Goal: Information Seeking & Learning: Learn about a topic

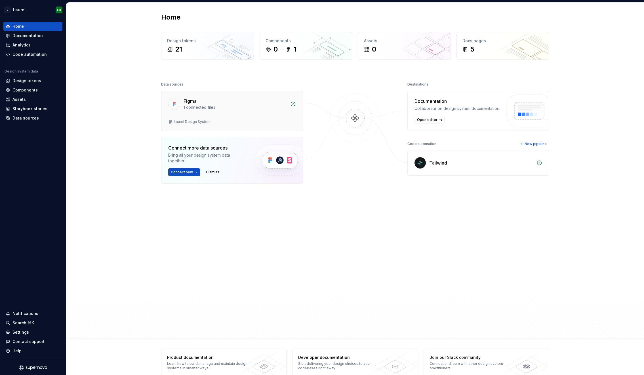
click at [238, 112] on div "Figma 1 connected files" at bounding box center [231, 103] width 141 height 24
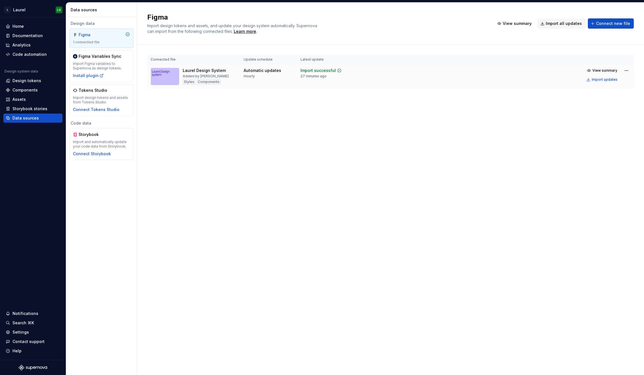
click at [218, 72] on div "Laurel Design System" at bounding box center [204, 71] width 43 height 6
click at [597, 82] on div "Import updates" at bounding box center [604, 79] width 26 height 5
click at [95, 76] on div "Install plugin" at bounding box center [88, 76] width 31 height 6
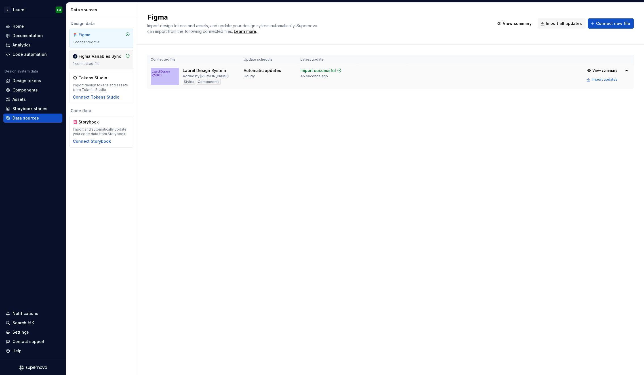
click at [203, 77] on div "Added by Anthony Altieri" at bounding box center [206, 76] width 46 height 5
click at [97, 64] on div "1 connected file" at bounding box center [101, 64] width 57 height 5
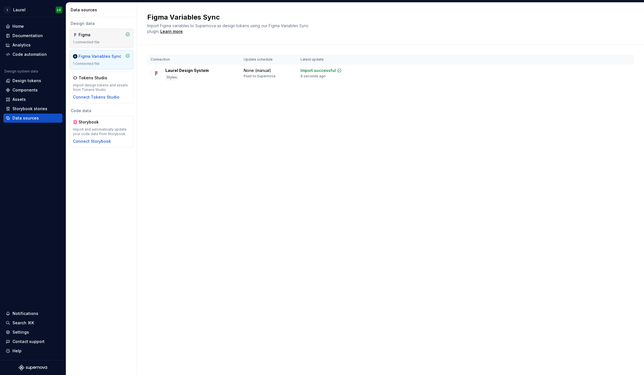
click at [96, 43] on div "1 connected file" at bounding box center [101, 42] width 57 height 5
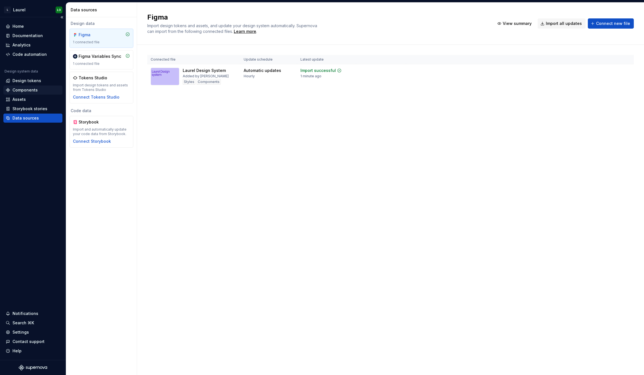
click at [35, 86] on div "Components" at bounding box center [32, 90] width 59 height 9
click at [38, 80] on div "Design tokens" at bounding box center [26, 81] width 29 height 6
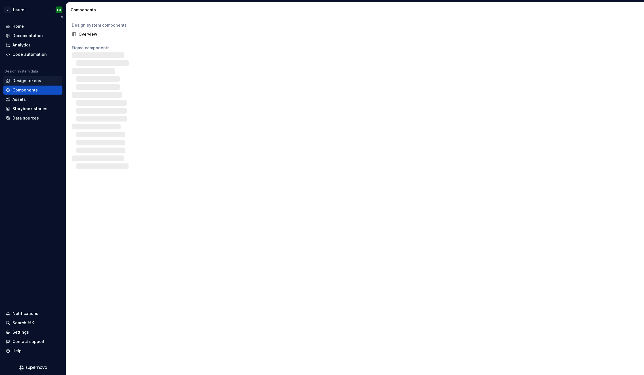
click at [38, 80] on div "Design tokens" at bounding box center [26, 81] width 29 height 6
click at [25, 83] on div "Design tokens" at bounding box center [26, 81] width 29 height 6
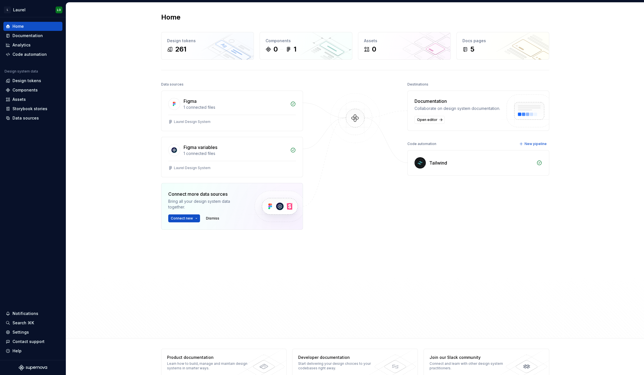
click at [427, 162] on div "Tailwind" at bounding box center [477, 163] width 141 height 25
click at [300, 47] on div "0 1" at bounding box center [305, 49] width 81 height 9
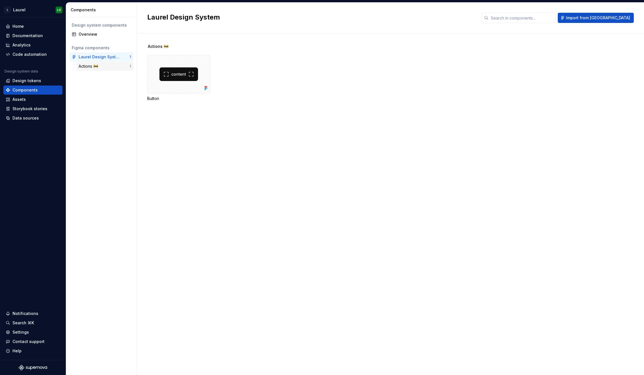
click at [96, 67] on div "Actions 🚧" at bounding box center [90, 67] width 22 height 6
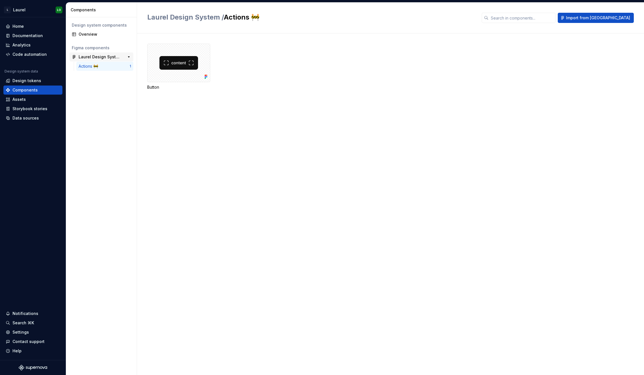
click at [108, 56] on div "Laurel Design System" at bounding box center [100, 57] width 42 height 6
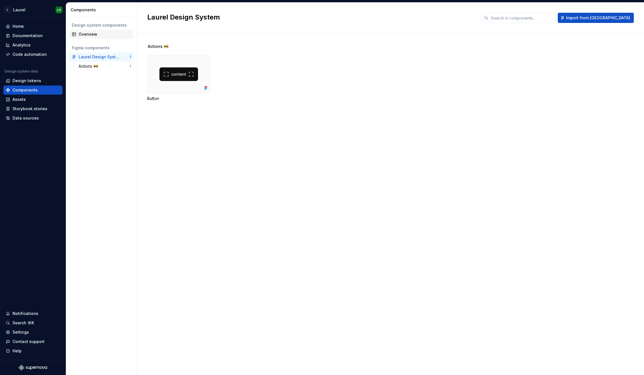
click at [106, 35] on div "Overview" at bounding box center [105, 34] width 52 height 6
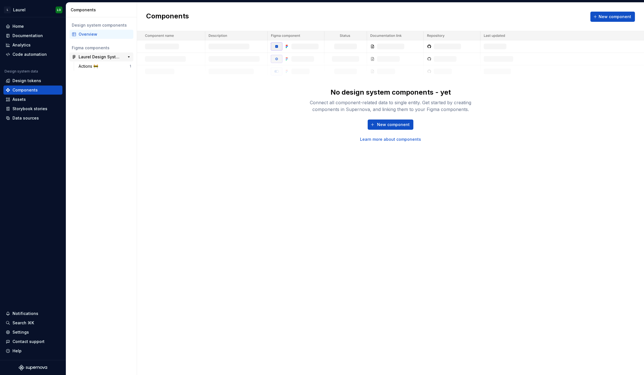
click at [99, 58] on div "Laurel Design System" at bounding box center [100, 57] width 42 height 6
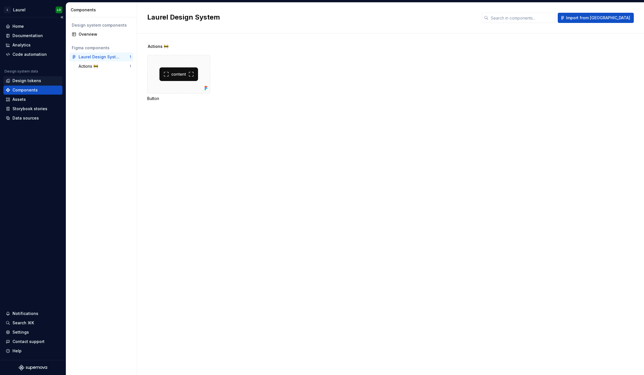
click at [33, 79] on div "Design tokens" at bounding box center [26, 81] width 29 height 6
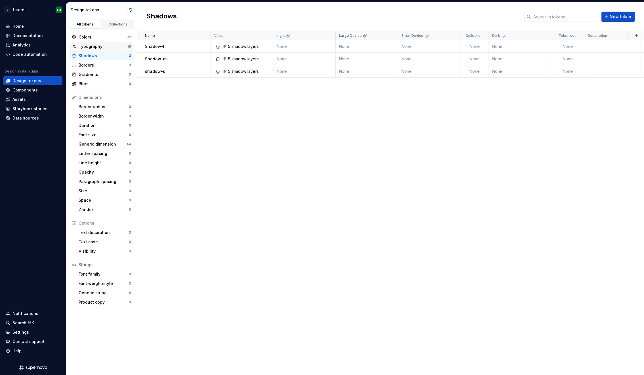
click at [113, 47] on div "Typography" at bounding box center [103, 47] width 49 height 6
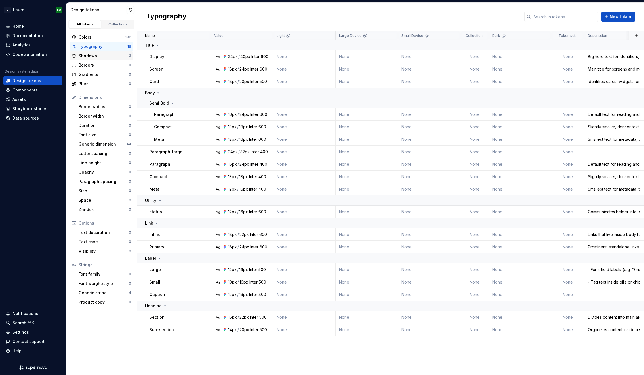
click at [113, 56] on div "Shadows" at bounding box center [104, 56] width 50 height 6
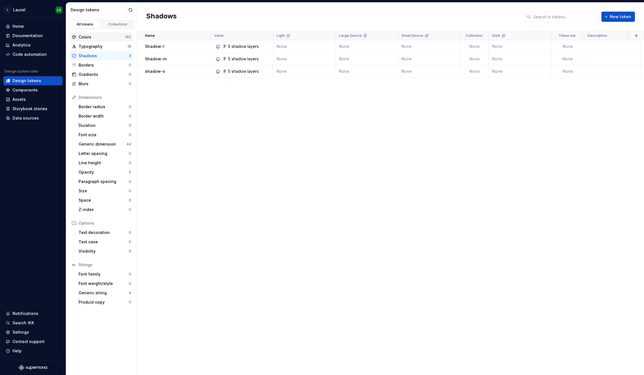
click at [111, 37] on div "Colors" at bounding box center [102, 37] width 46 height 6
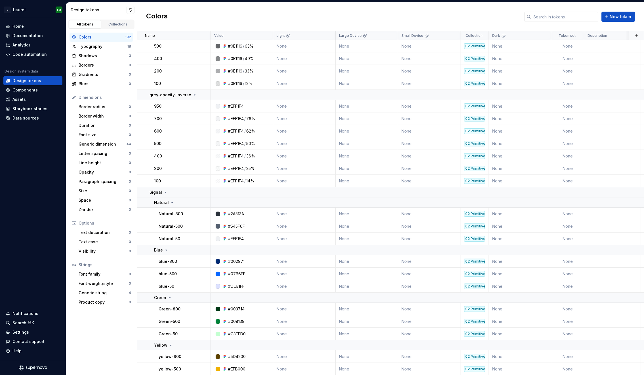
scroll to position [2390, 0]
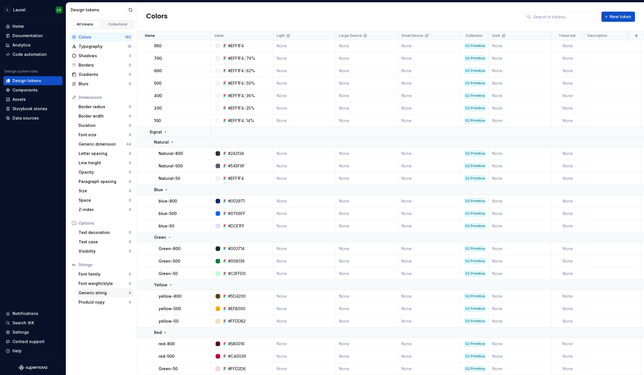
click at [106, 294] on div "Generic string" at bounding box center [104, 293] width 50 height 6
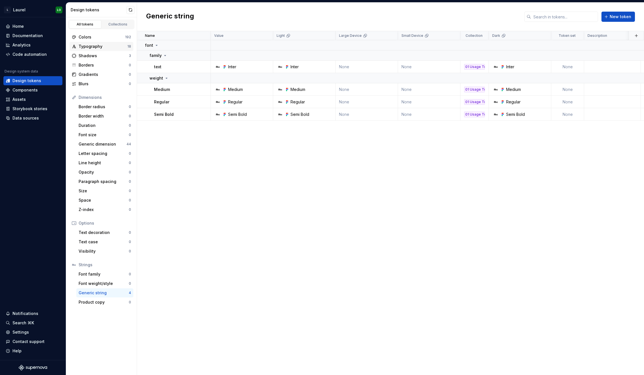
click at [108, 45] on div "Typography" at bounding box center [103, 47] width 49 height 6
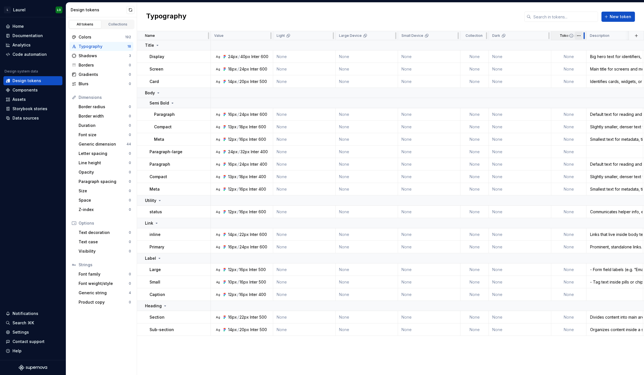
click at [585, 36] on div at bounding box center [583, 35] width 5 height 9
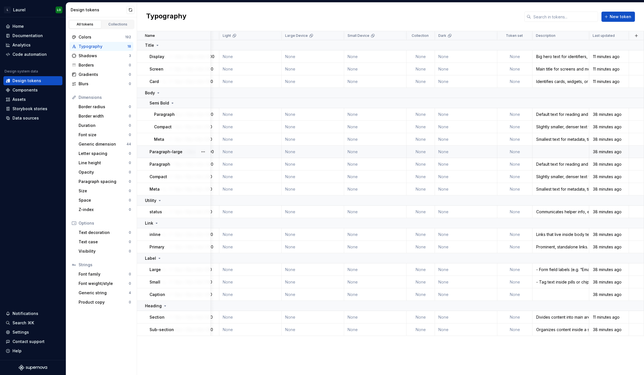
scroll to position [0, 54]
click at [122, 35] on div "Colors" at bounding box center [102, 37] width 46 height 6
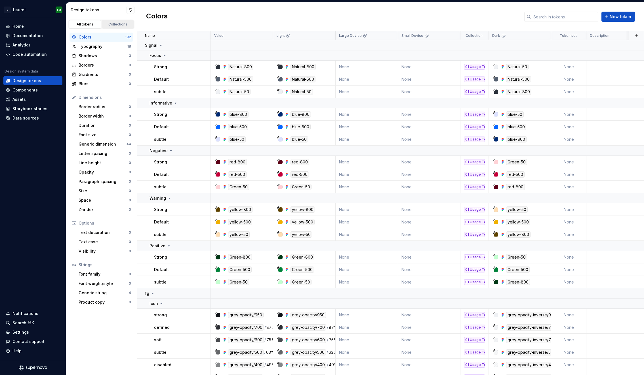
click at [121, 22] on link "Collections" at bounding box center [118, 24] width 32 height 9
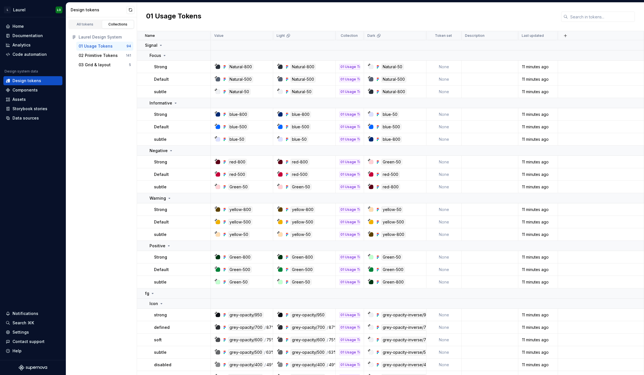
click at [108, 49] on div "01 Usage Tokens" at bounding box center [96, 46] width 34 height 6
click at [108, 52] on div "02 Primitive Tokens 141" at bounding box center [104, 55] width 57 height 9
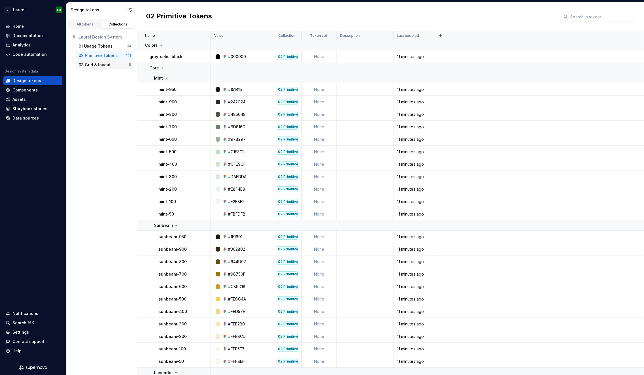
click at [111, 62] on div "03 Grid & layout" at bounding box center [104, 65] width 50 height 6
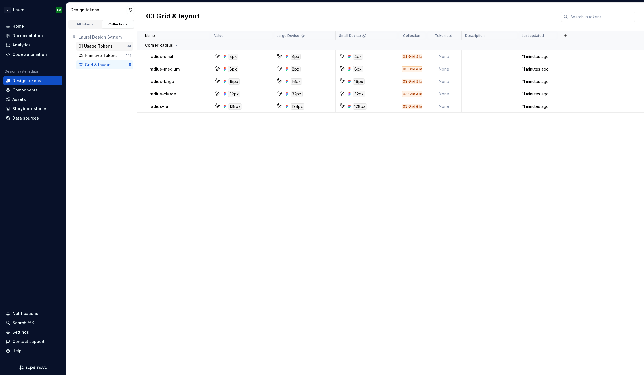
click at [104, 46] on div "01 Usage Tokens" at bounding box center [96, 46] width 34 height 6
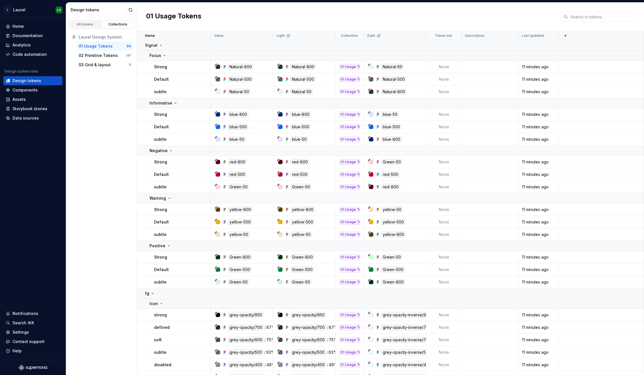
click at [92, 30] on div "Laurel Design System 01 Usage Tokens 94 02 Primitive Tokens 141 03 Grid & layou…" at bounding box center [101, 51] width 71 height 44
click at [50, 31] on div "Documentation" at bounding box center [32, 35] width 59 height 9
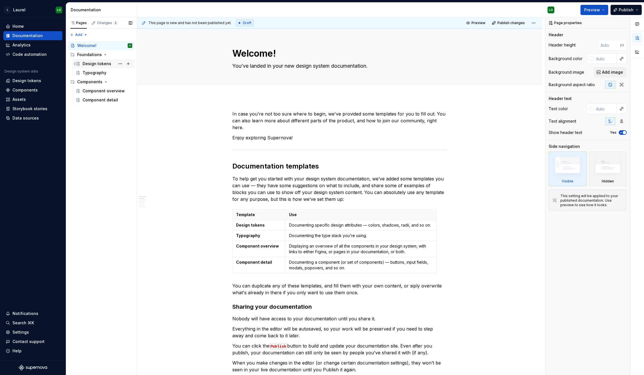
click at [95, 63] on div "Design tokens" at bounding box center [97, 64] width 29 height 6
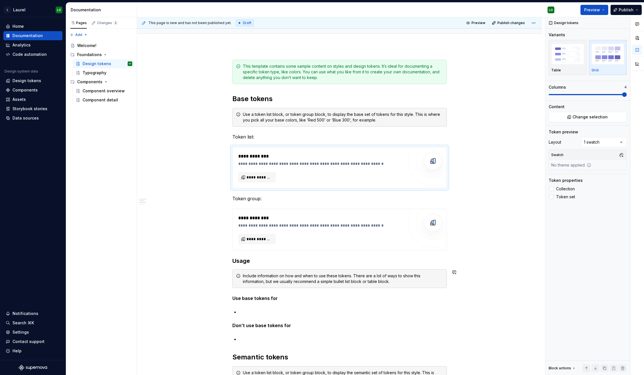
scroll to position [22, 0]
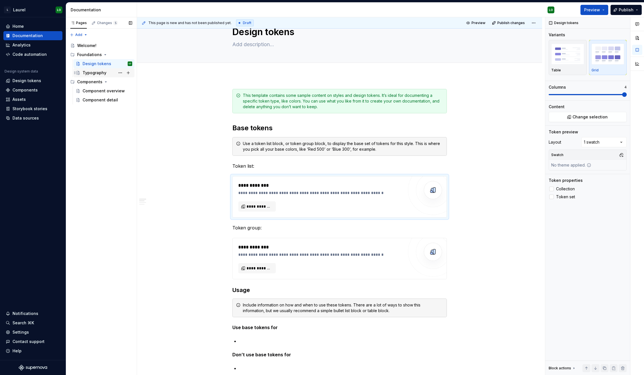
click at [95, 72] on div "Typography" at bounding box center [95, 73] width 24 height 6
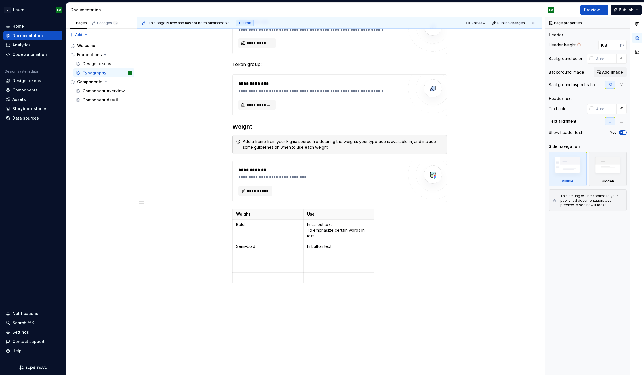
scroll to position [34, 0]
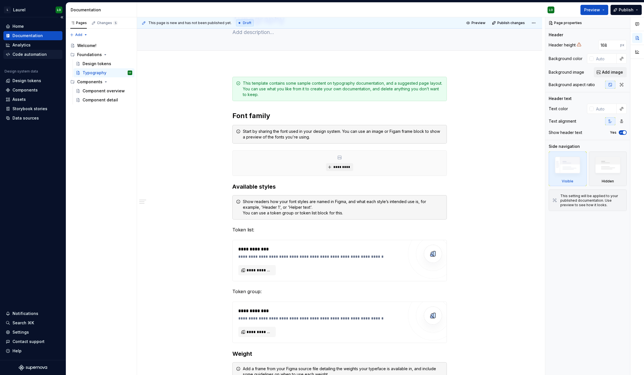
type textarea "*"
click at [35, 54] on div "Code automation" at bounding box center [29, 55] width 34 height 6
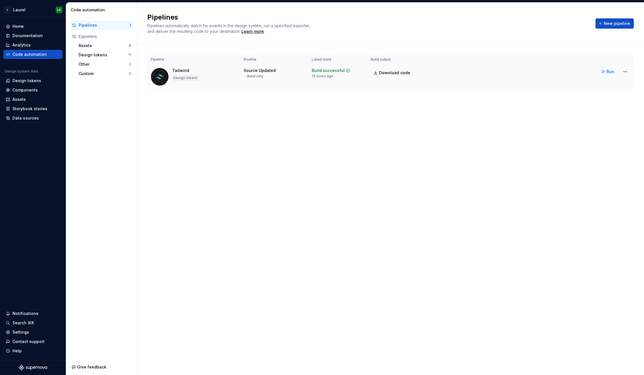
click at [228, 75] on div "Tailwind Design tokens" at bounding box center [194, 77] width 86 height 18
click at [181, 73] on div "Tailwind" at bounding box center [180, 71] width 17 height 6
click at [26, 81] on div "Design tokens" at bounding box center [26, 81] width 29 height 6
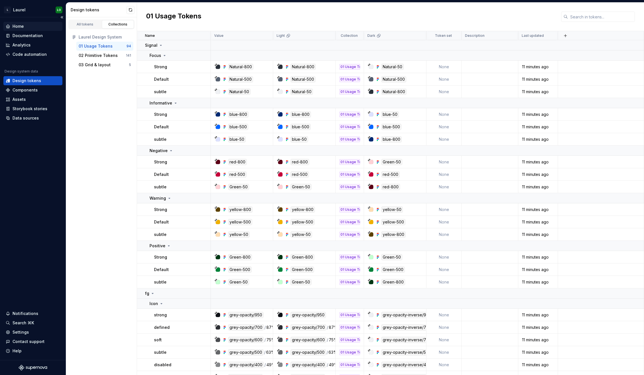
click at [14, 29] on div "Home" at bounding box center [17, 27] width 11 height 6
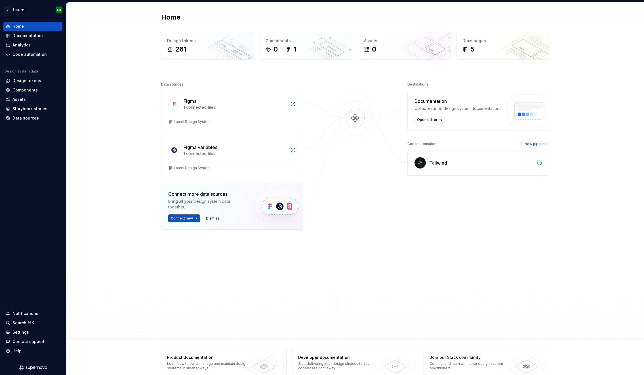
click at [434, 158] on div "Tailwind" at bounding box center [477, 163] width 141 height 25
click at [361, 119] on img at bounding box center [354, 124] width 55 height 62
click at [360, 119] on img at bounding box center [354, 124] width 55 height 62
click at [409, 47] on div "0" at bounding box center [404, 49] width 81 height 9
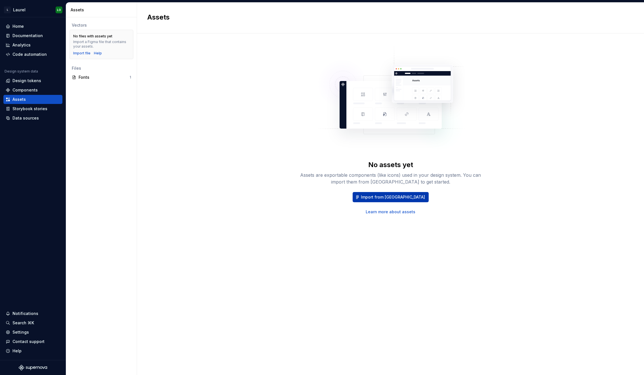
click at [378, 198] on span "Import from [GEOGRAPHIC_DATA]" at bounding box center [393, 197] width 64 height 6
click at [84, 53] on div "Import file" at bounding box center [81, 53] width 17 height 5
click at [399, 213] on link "Learn more about assets" at bounding box center [390, 212] width 50 height 6
